Goal: Task Accomplishment & Management: Use online tool/utility

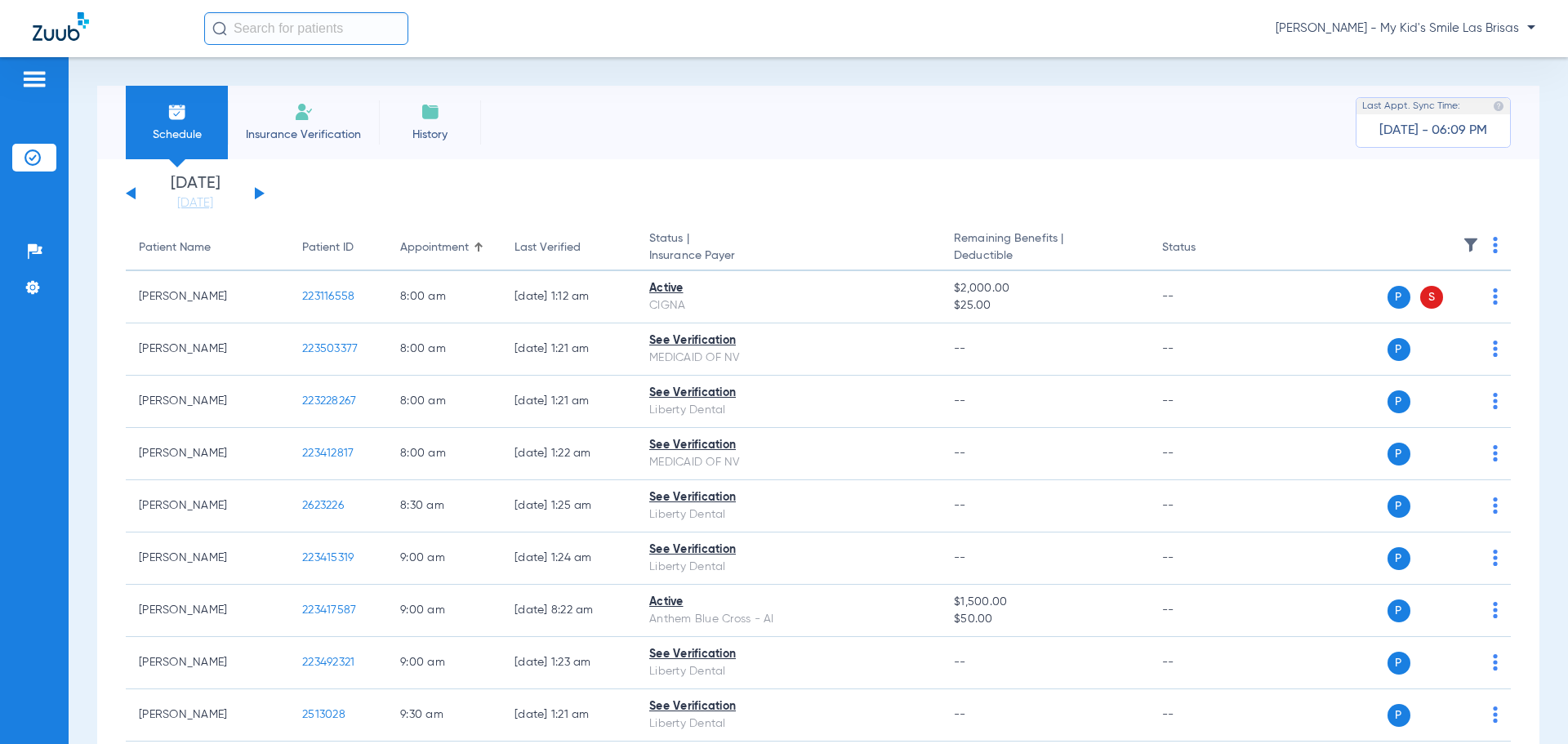
click at [1452, 32] on span "[PERSON_NAME] - My Kid's Smile Las Brisas" at bounding box center [1406, 28] width 260 height 17
click at [1448, 58] on span "Account Selection" at bounding box center [1474, 57] width 92 height 11
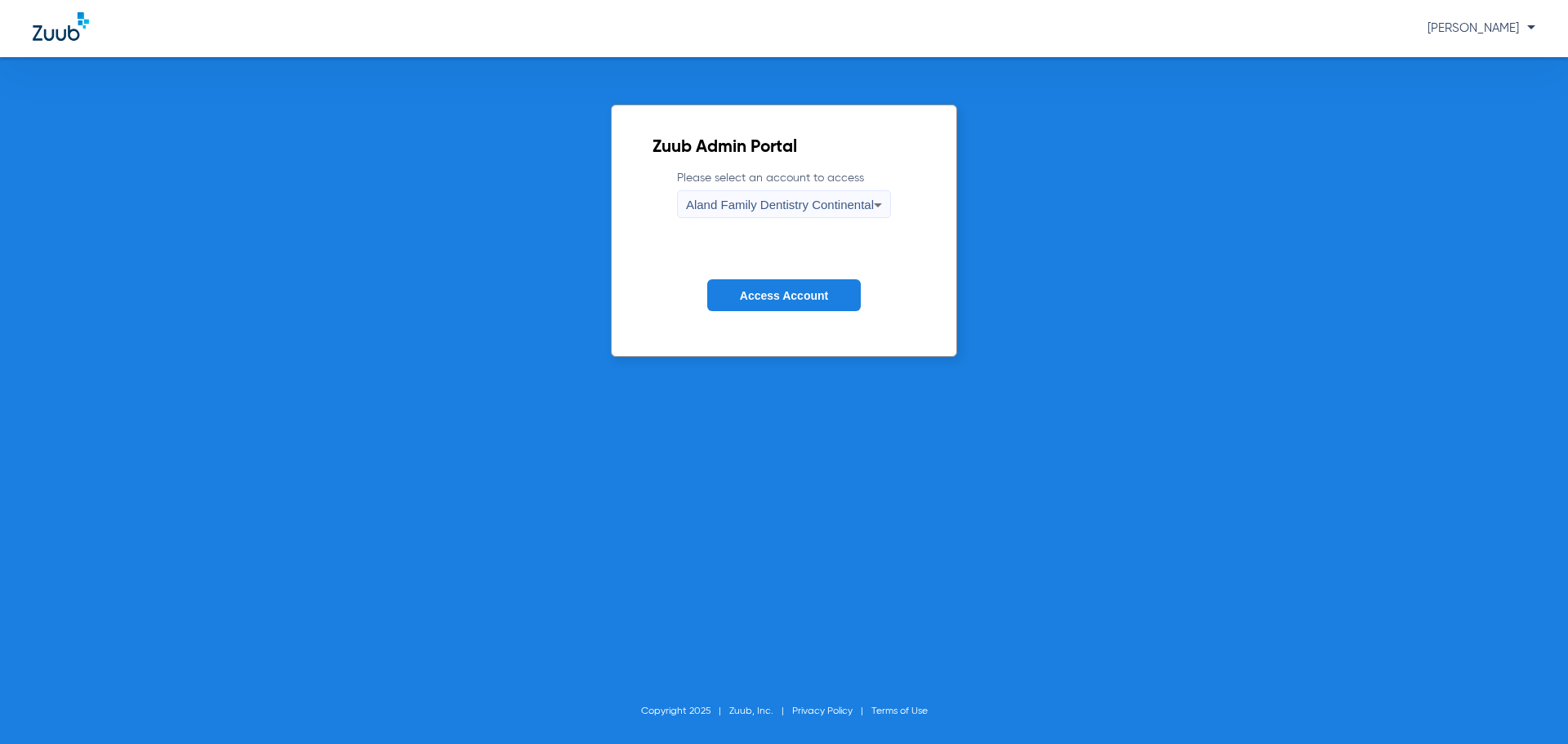
click at [714, 201] on span "Aland Family Dentistry Continental" at bounding box center [780, 205] width 188 height 14
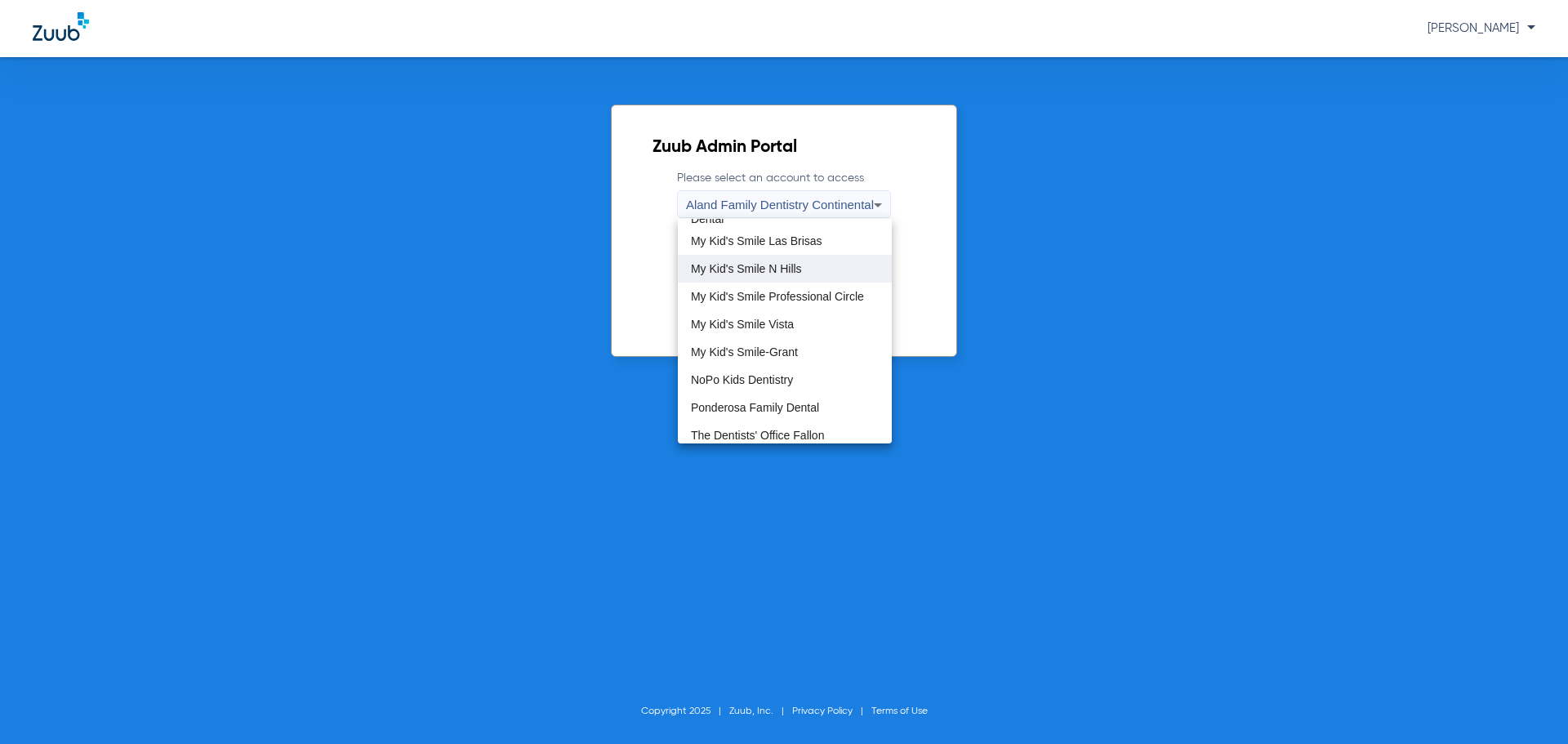
scroll to position [409, 0]
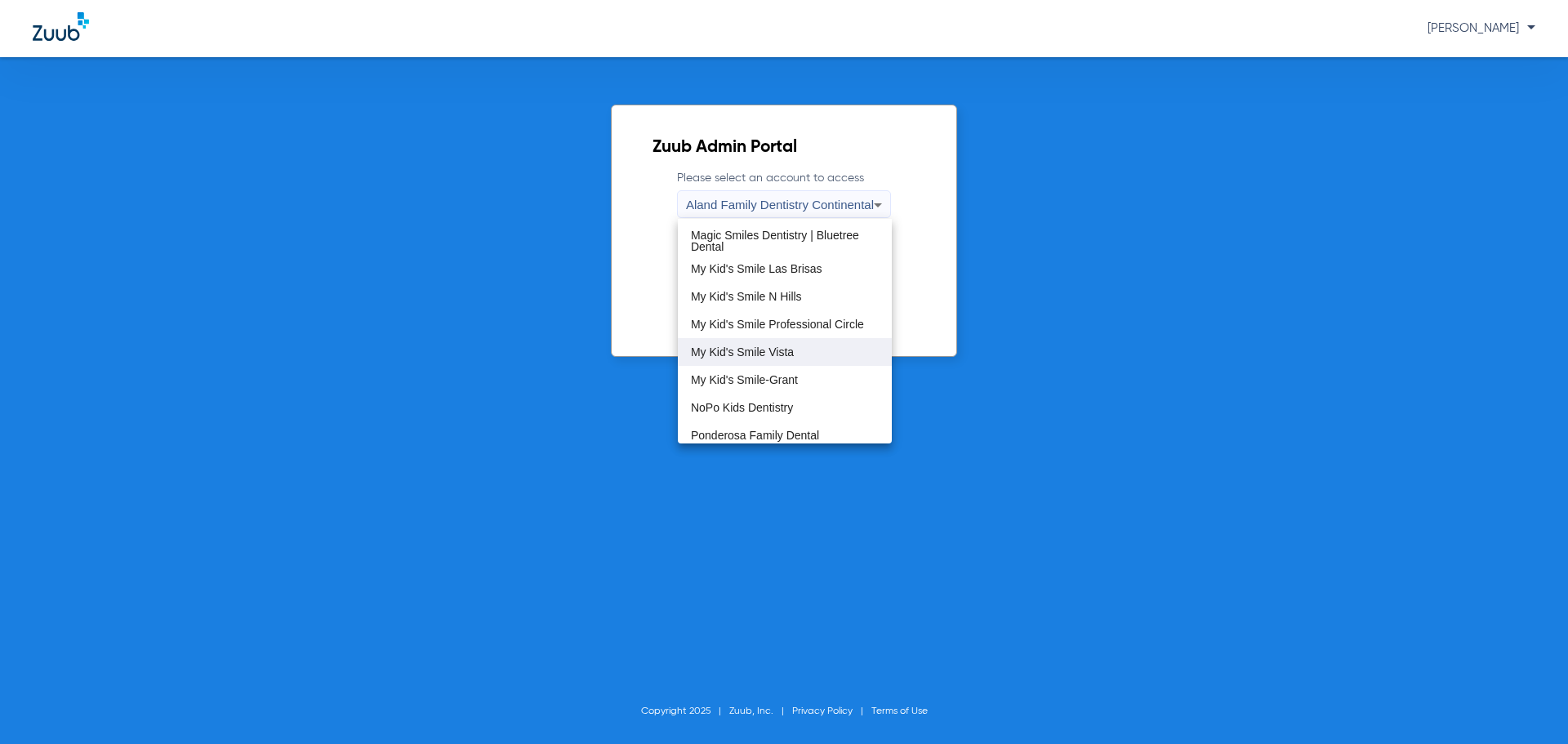
click at [801, 357] on mat-option "My Kid's Smile Vista" at bounding box center [785, 352] width 214 height 28
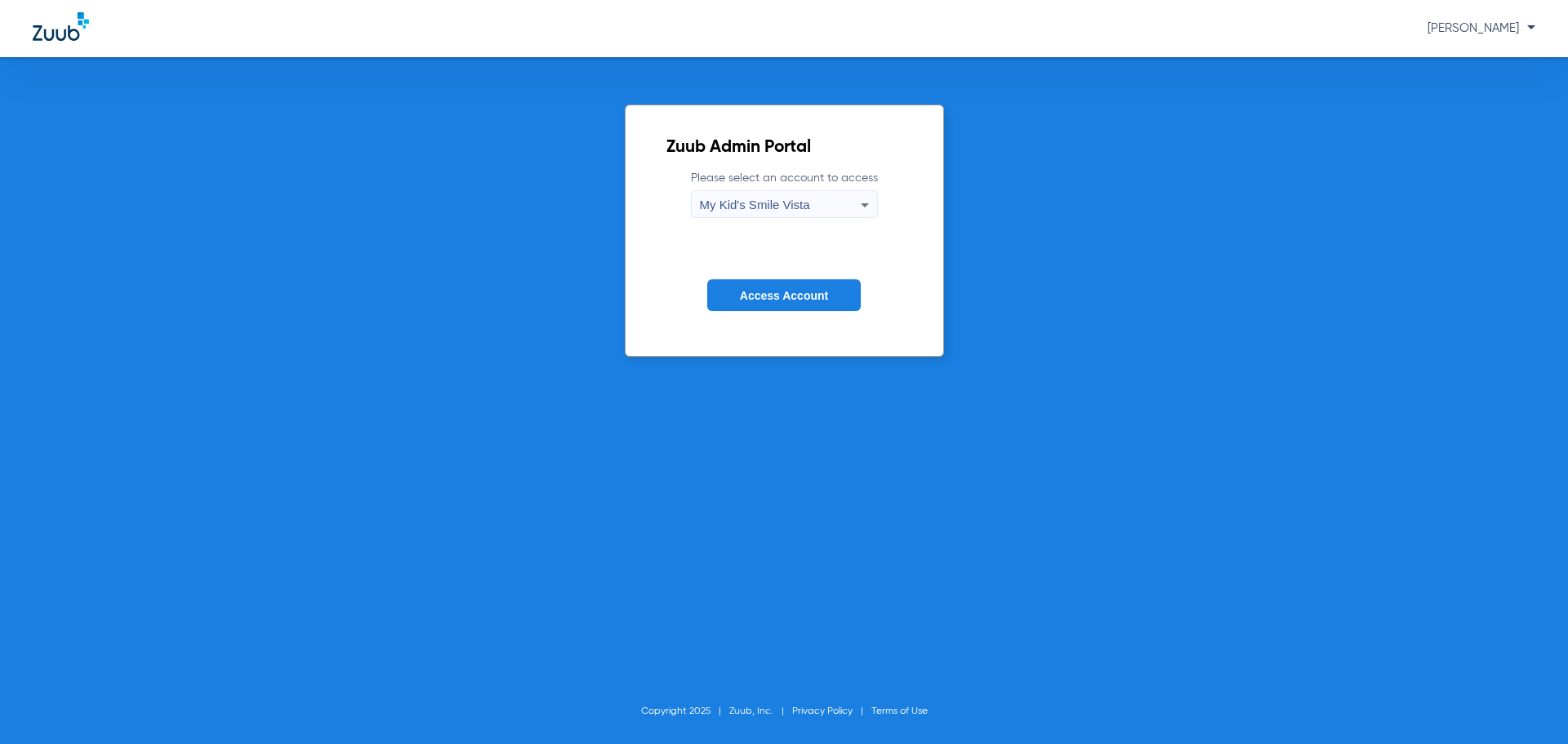
click at [787, 298] on span "Access Account" at bounding box center [784, 295] width 88 height 13
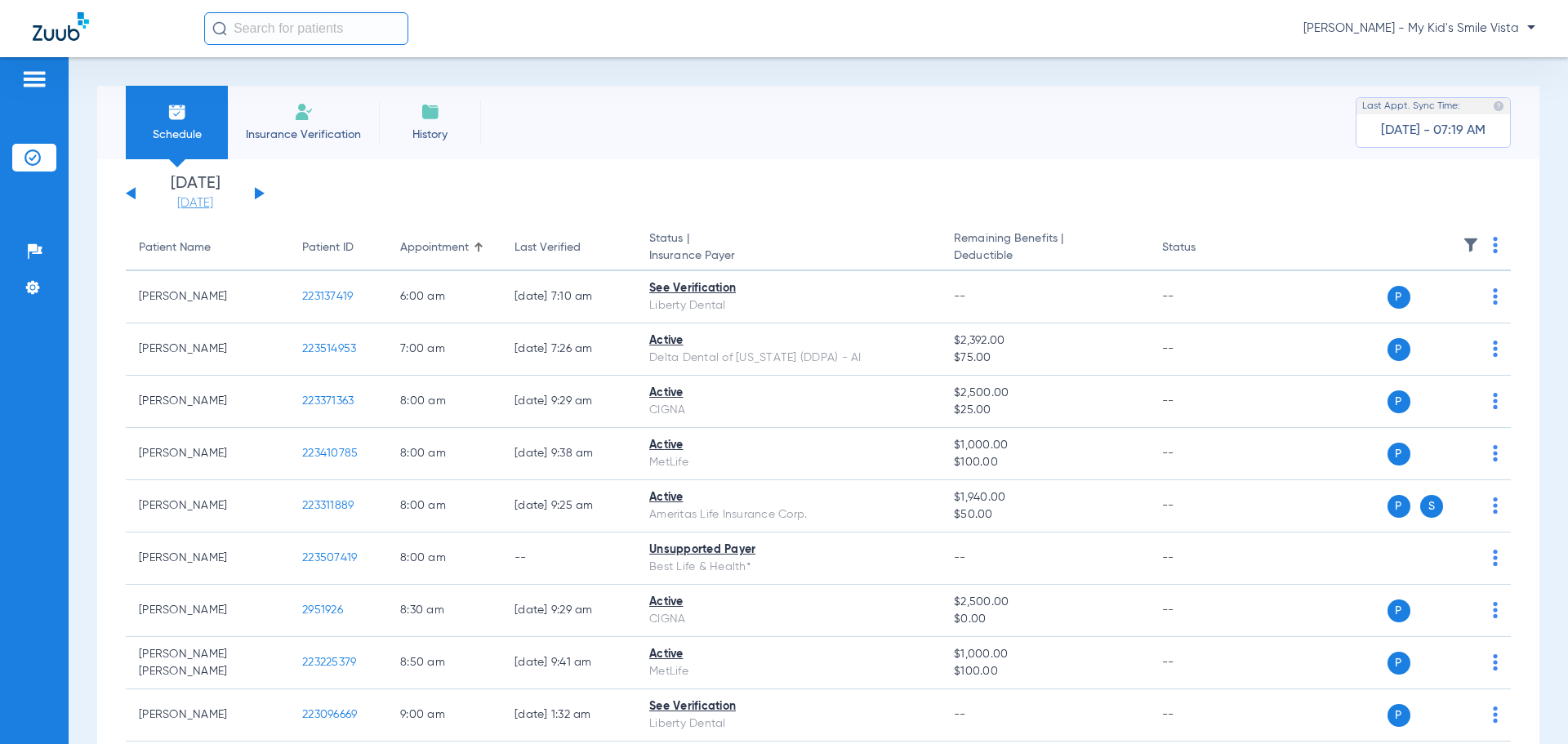
click at [193, 193] on li "[DATE] [DATE]" at bounding box center [195, 193] width 98 height 36
click at [191, 203] on link "[DATE]" at bounding box center [195, 203] width 98 height 17
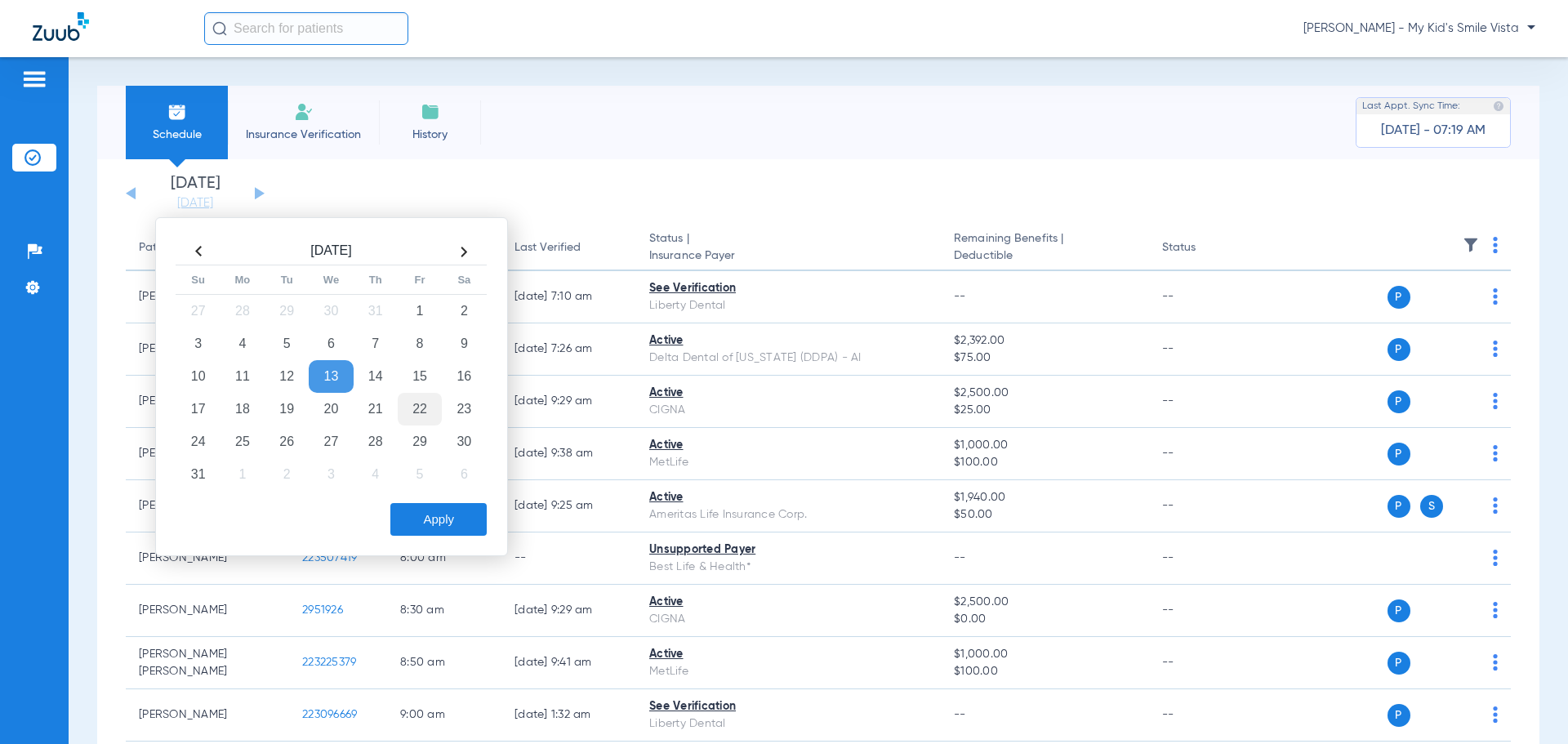
click at [431, 410] on td "22" at bounding box center [419, 409] width 44 height 32
click at [449, 518] on button "Apply" at bounding box center [438, 518] width 97 height 32
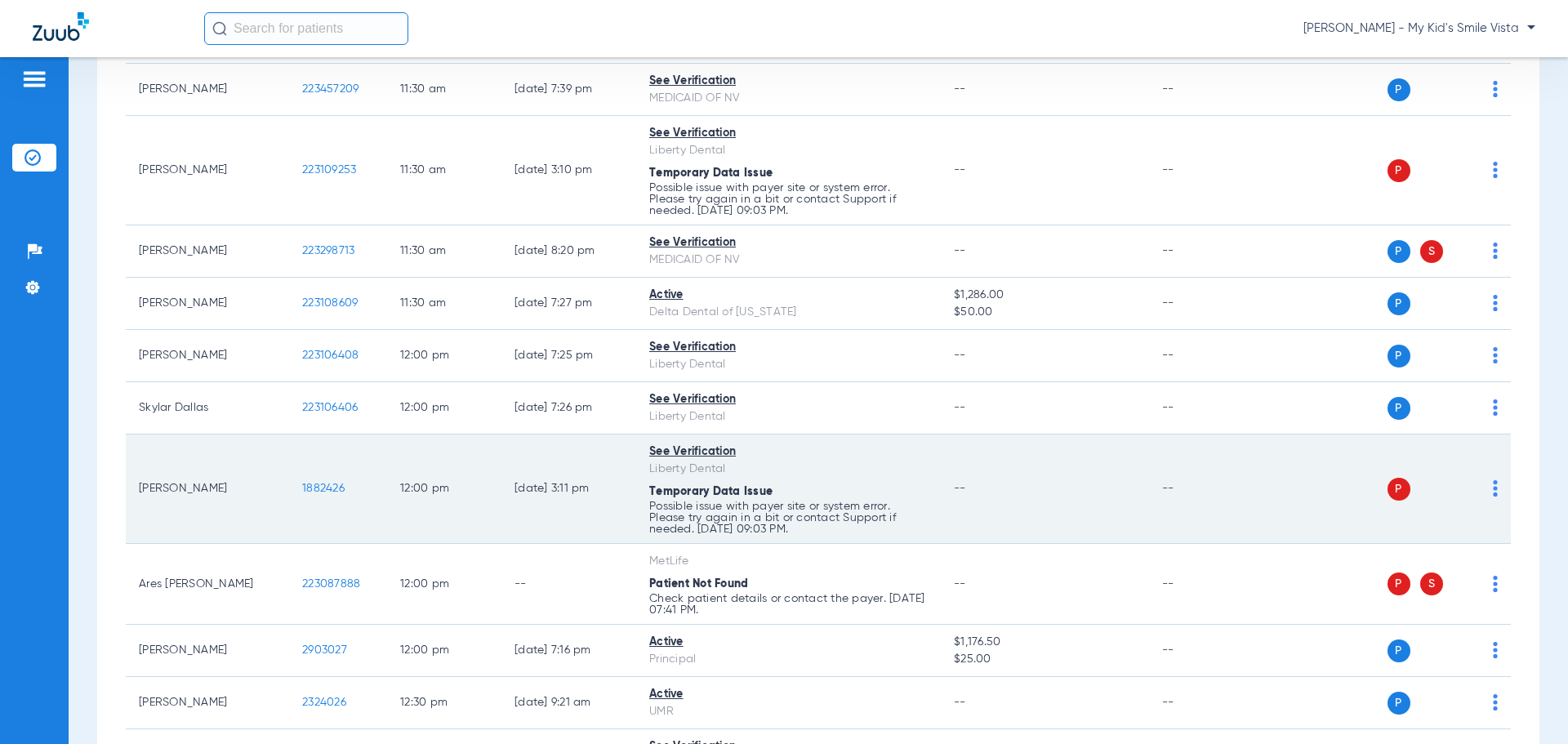
scroll to position [2041, 0]
click at [1493, 482] on img at bounding box center [1496, 486] width 5 height 17
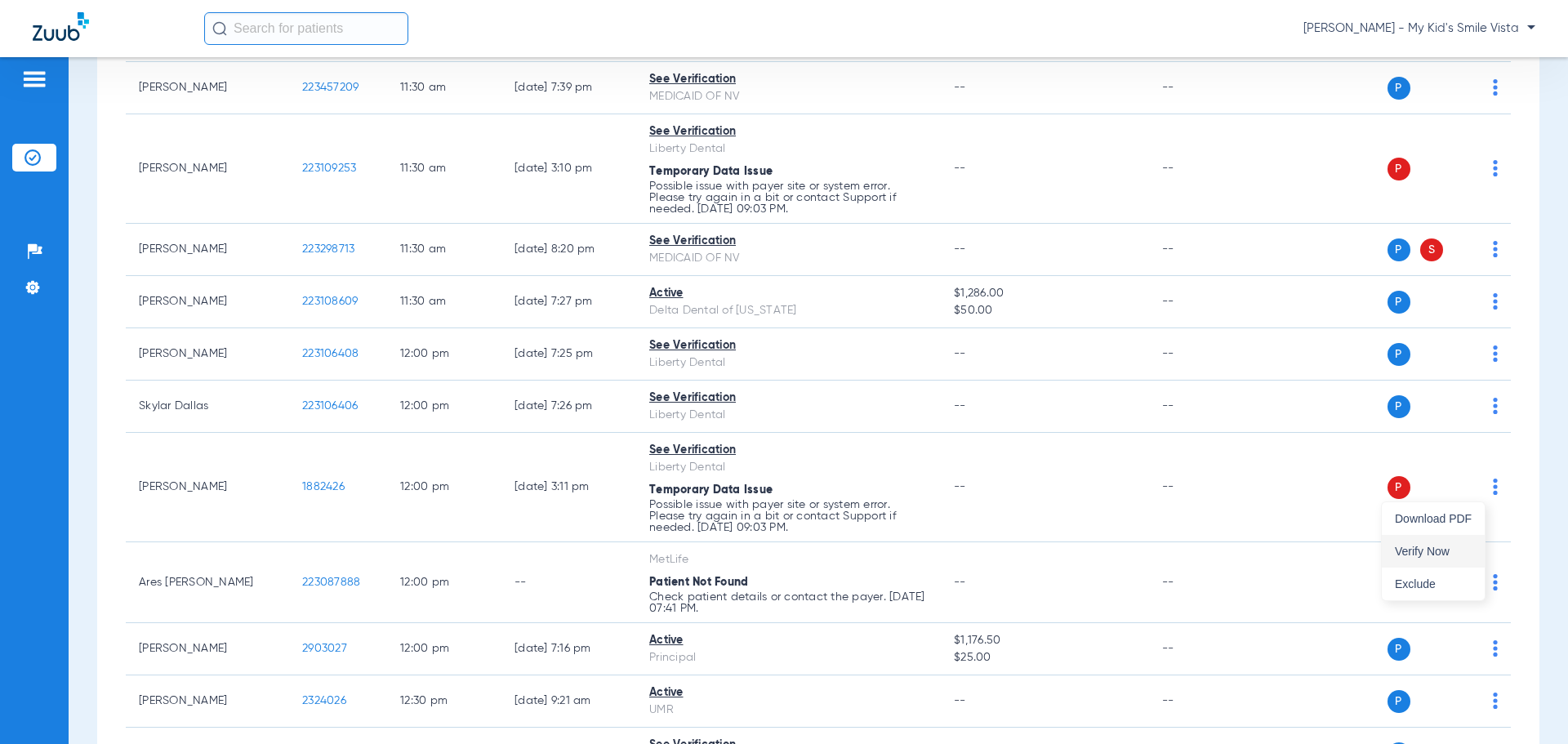
click at [1442, 552] on span "Verify Now" at bounding box center [1434, 551] width 77 height 11
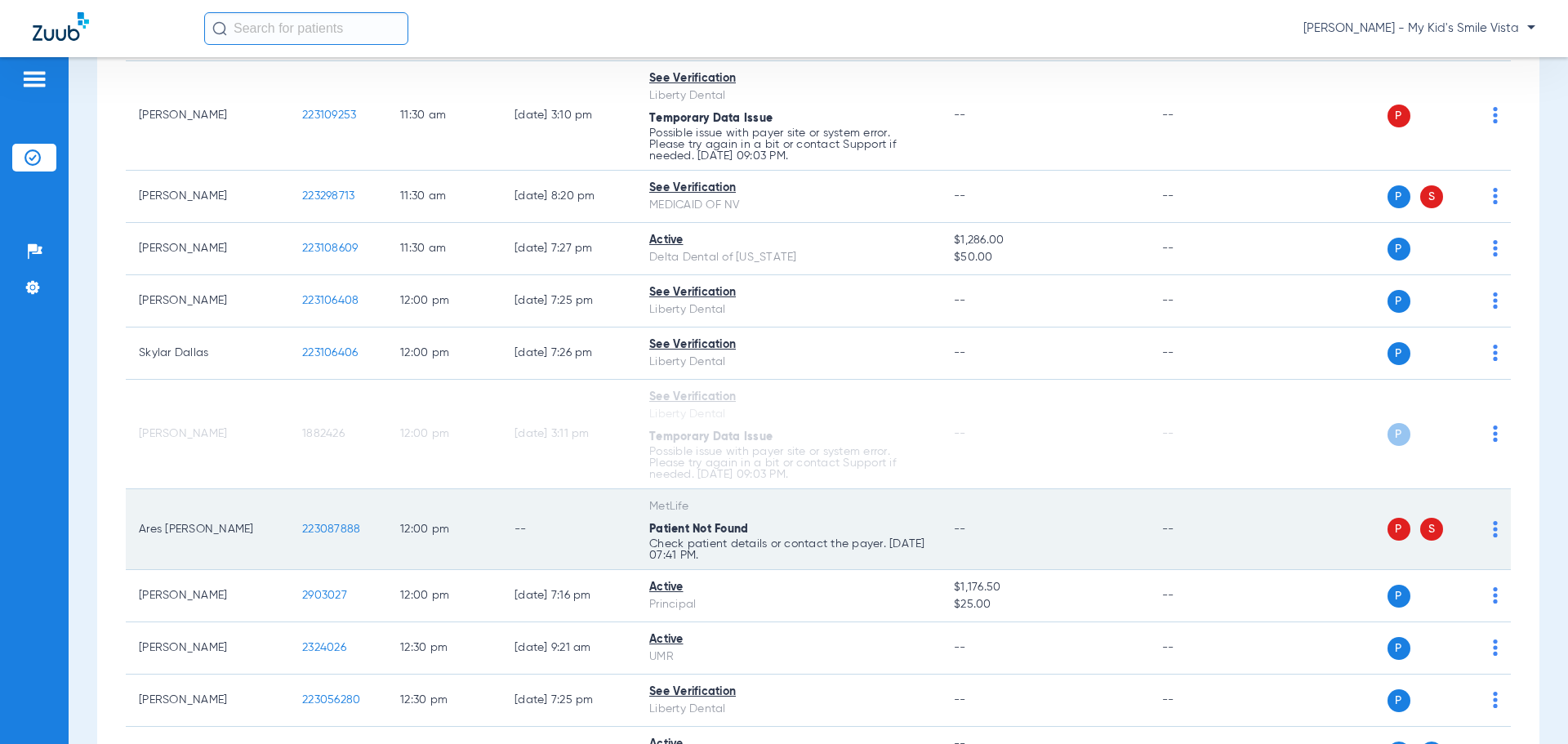
scroll to position [2123, 0]
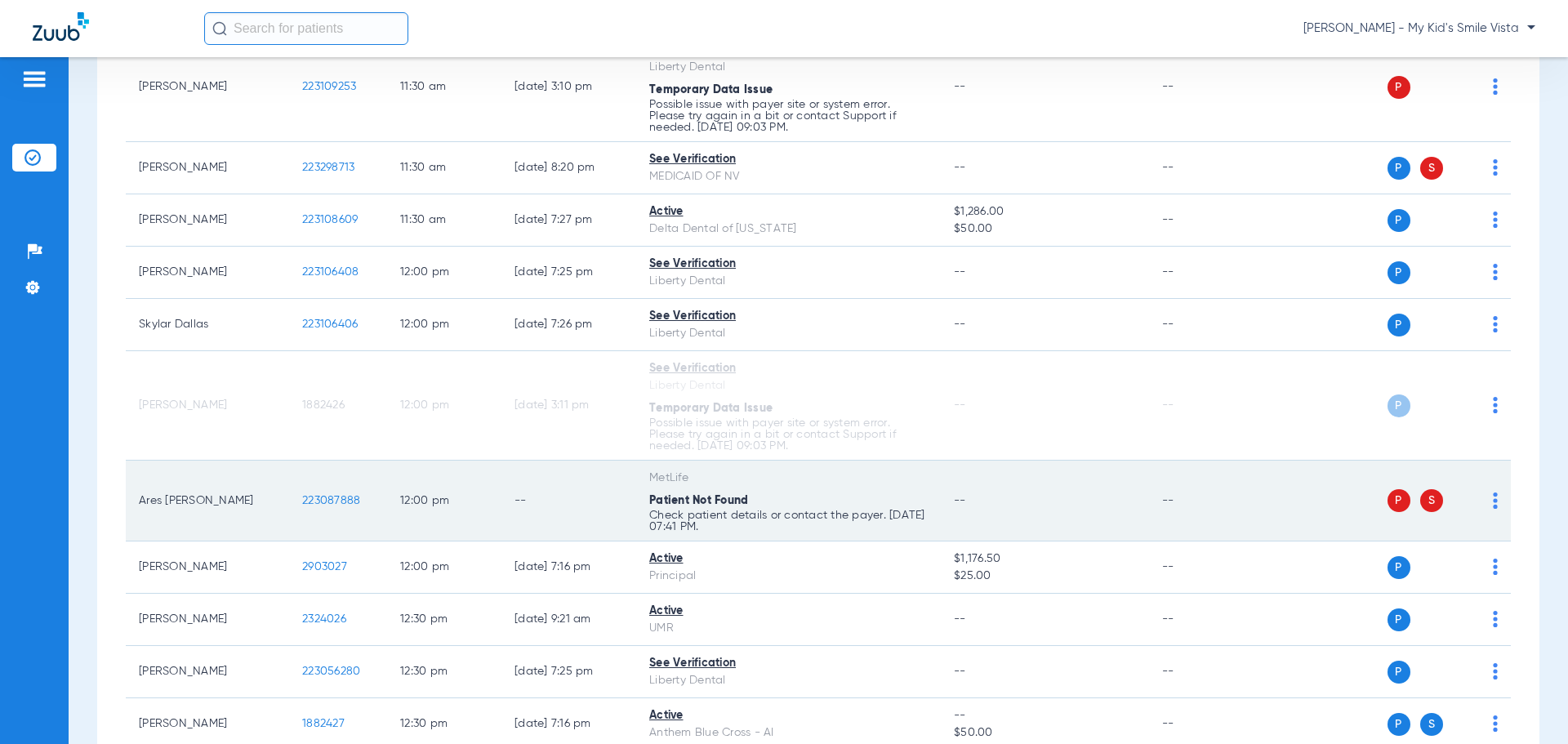
click at [1477, 500] on div "P S" at bounding box center [1379, 500] width 240 height 23
click at [1493, 502] on img at bounding box center [1496, 500] width 5 height 17
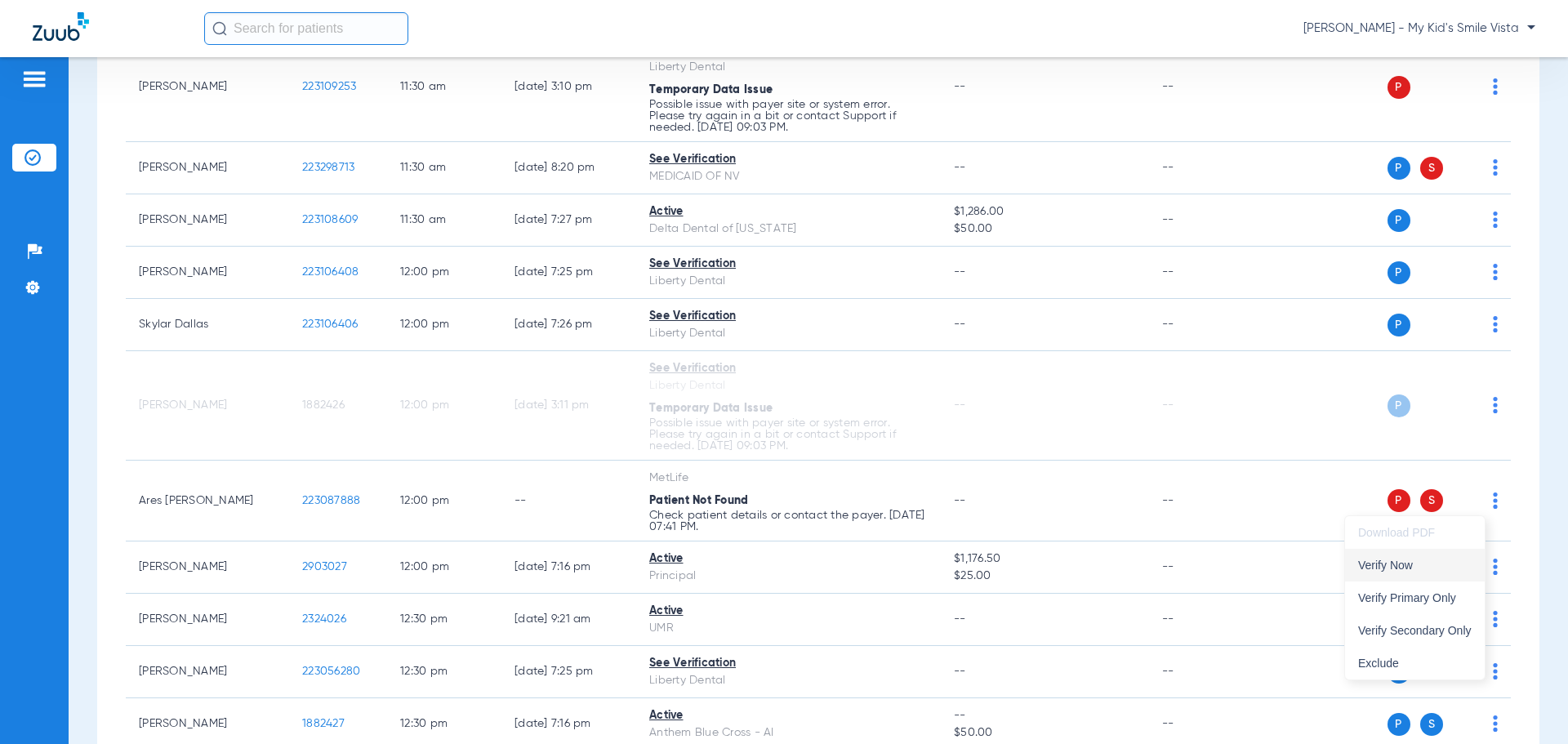
click at [1409, 565] on span "Verify Now" at bounding box center [1415, 565] width 113 height 11
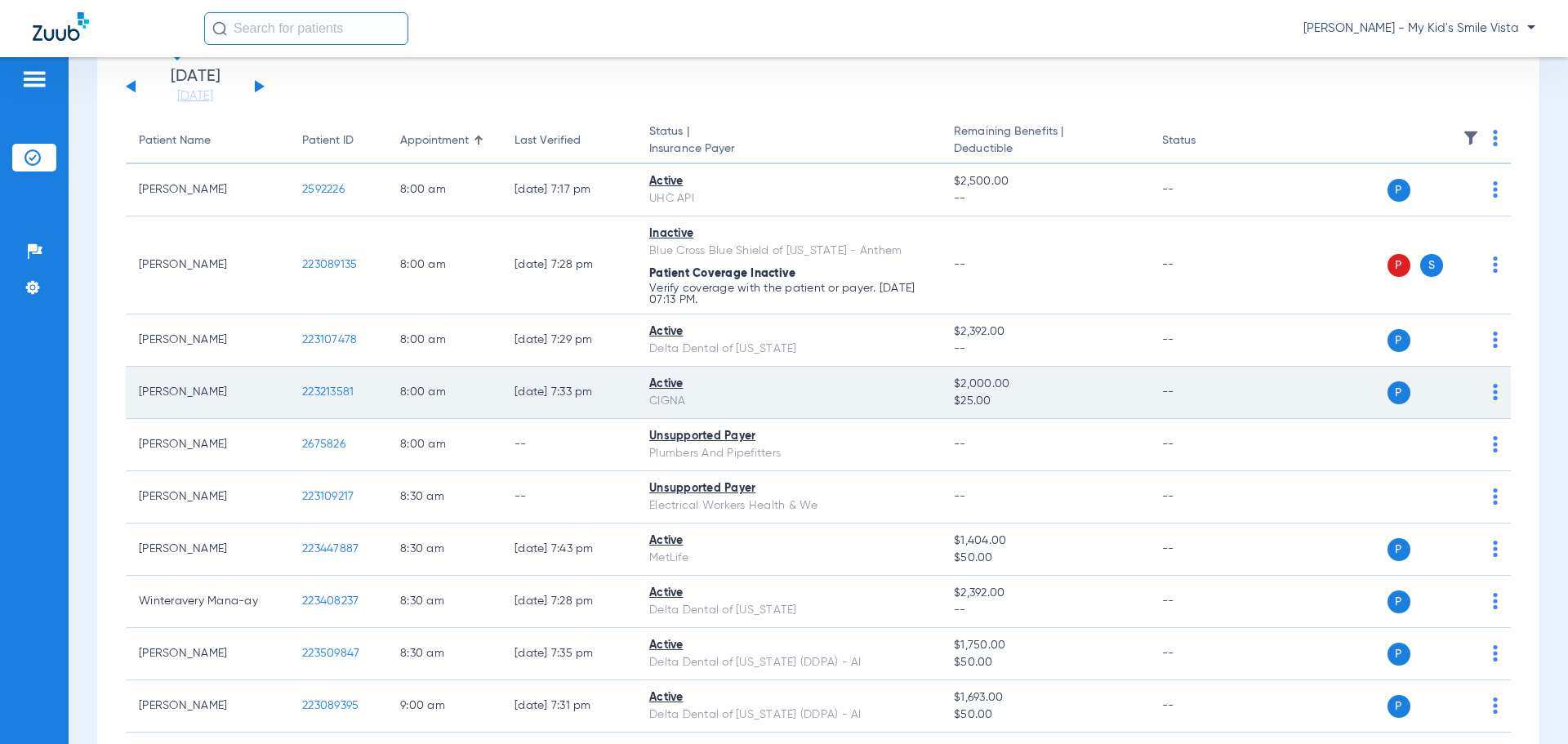
scroll to position [0, 0]
